Goal: Task Accomplishment & Management: Use online tool/utility

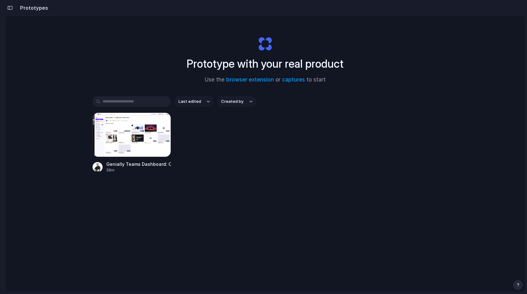
click at [11, 8] on div "button" at bounding box center [10, 8] width 6 height 4
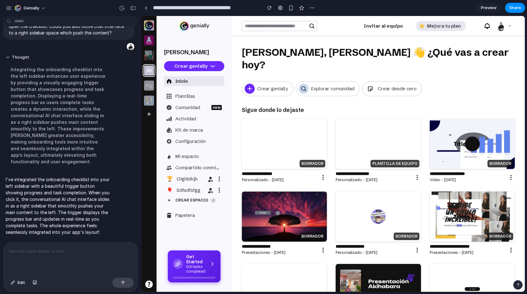
click at [198, 266] on p "0/4 tasks completed" at bounding box center [196, 269] width 20 height 9
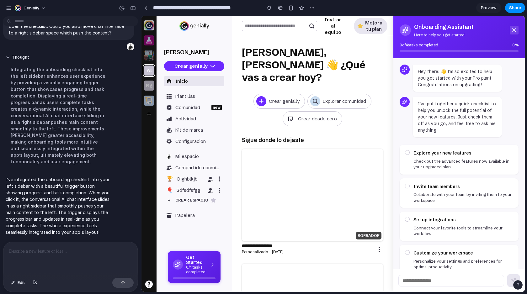
click at [515, 30] on icon at bounding box center [514, 30] width 6 height 6
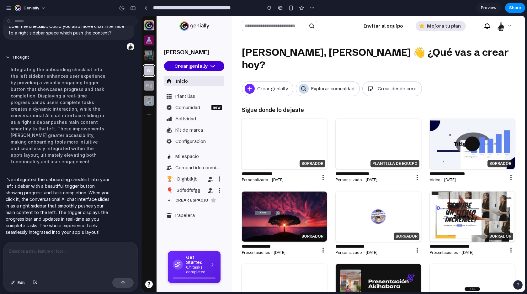
click at [206, 65] on div "Crear genially" at bounding box center [190, 66] width 33 height 6
click at [133, 8] on div "button" at bounding box center [133, 8] width 6 height 4
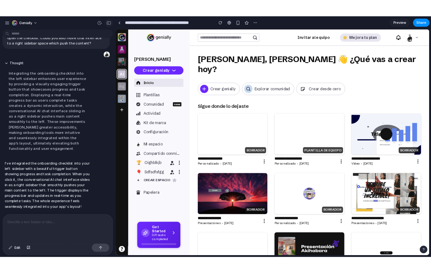
scroll to position [493, 0]
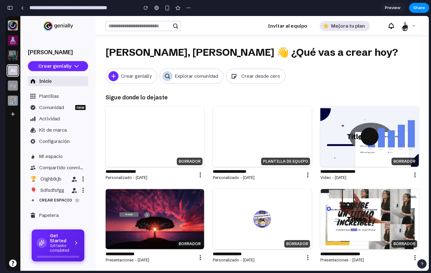
click at [65, 241] on h4 "Get Started" at bounding box center [60, 238] width 20 height 11
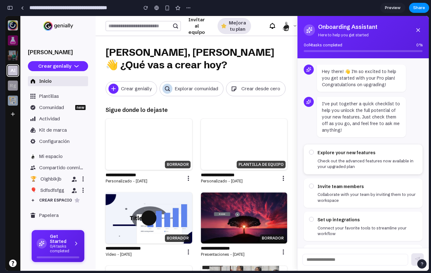
scroll to position [38, 0]
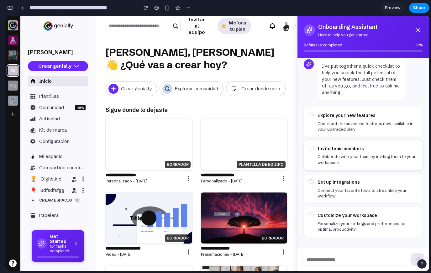
click at [354, 153] on div "Invite team members Collaborate with your team by inviting them to your workspa…" at bounding box center [368, 155] width 100 height 20
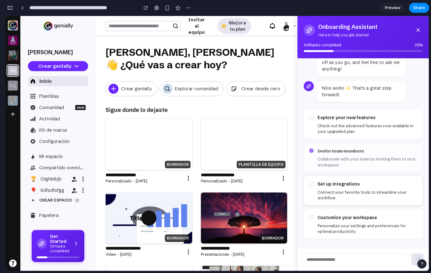
scroll to position [64, 0]
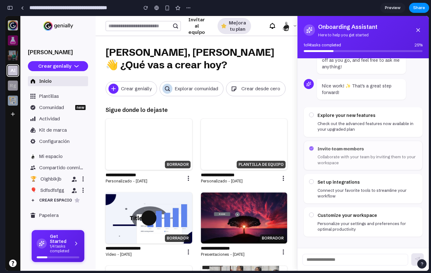
click at [337, 260] on input "text" at bounding box center [356, 260] width 106 height 12
type input "*********"
click at [415, 257] on div at bounding box center [410, 252] width 25 height 25
click at [415, 259] on div at bounding box center [410, 252] width 25 height 25
click at [385, 258] on input "*********" at bounding box center [356, 260] width 106 height 12
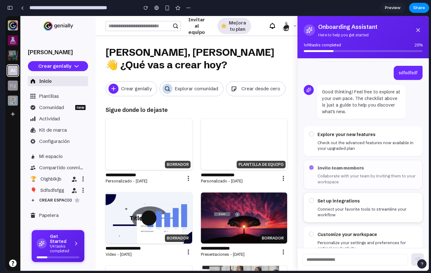
scroll to position [23, 0]
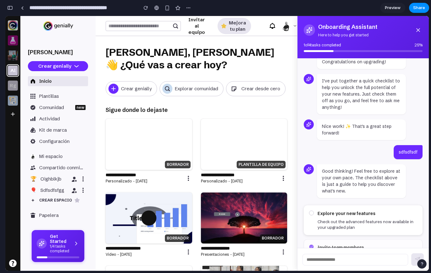
click at [347, 220] on p "Check out the advanced features now available in your upgraded plan" at bounding box center [368, 224] width 100 height 11
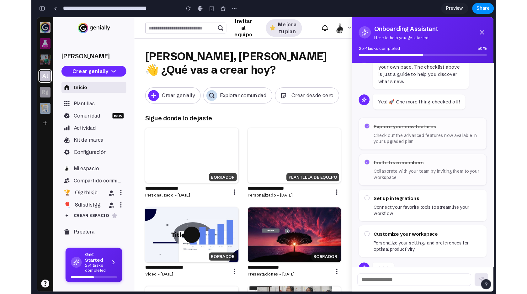
scroll to position [141, 0]
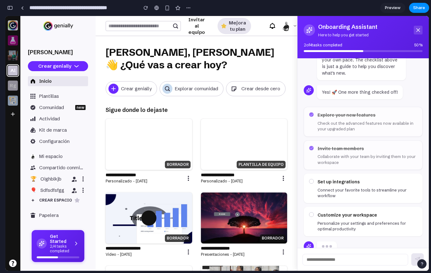
click at [420, 30] on icon at bounding box center [418, 30] width 6 height 6
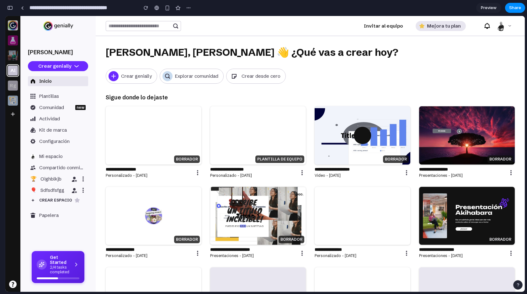
click at [13, 9] on div "button" at bounding box center [10, 8] width 6 height 4
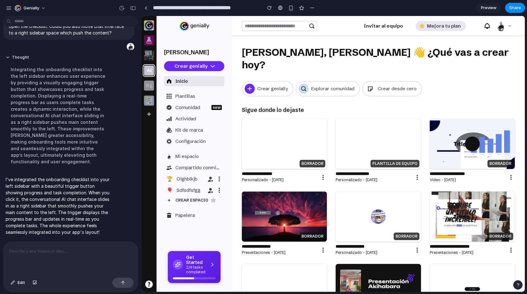
scroll to position [289, 0]
click at [513, 4] on button "Share" at bounding box center [515, 8] width 20 height 10
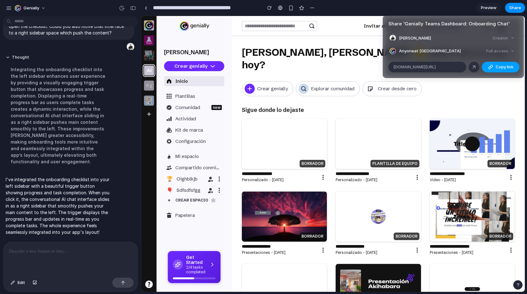
click at [502, 67] on span "Copy link" at bounding box center [505, 67] width 18 height 6
